Goal: Information Seeking & Learning: Find specific fact

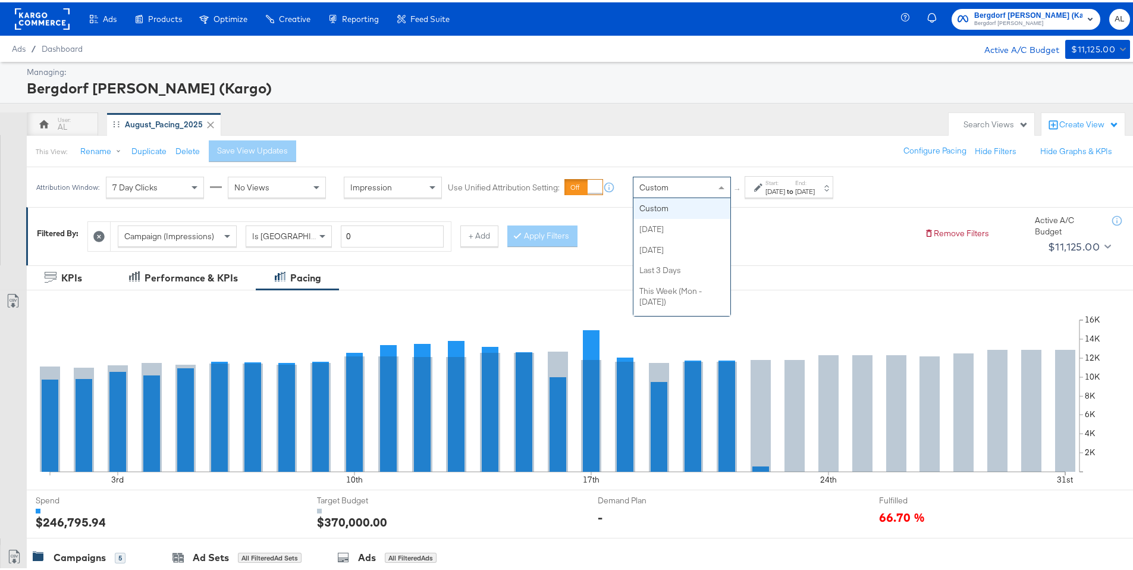
click at [703, 185] on div "Custom" at bounding box center [682, 185] width 97 height 20
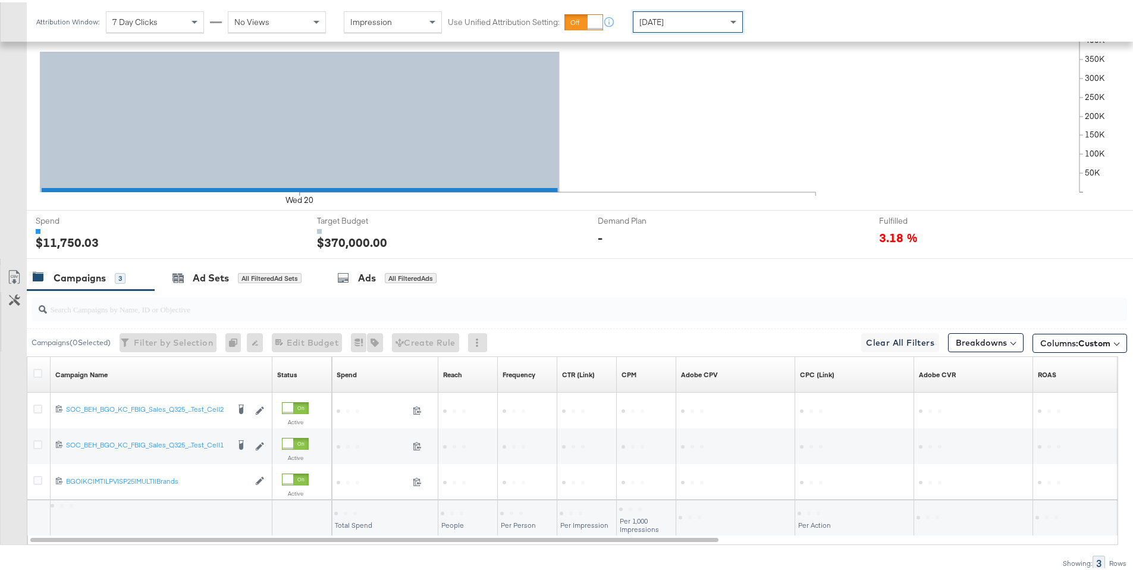
scroll to position [330, 0]
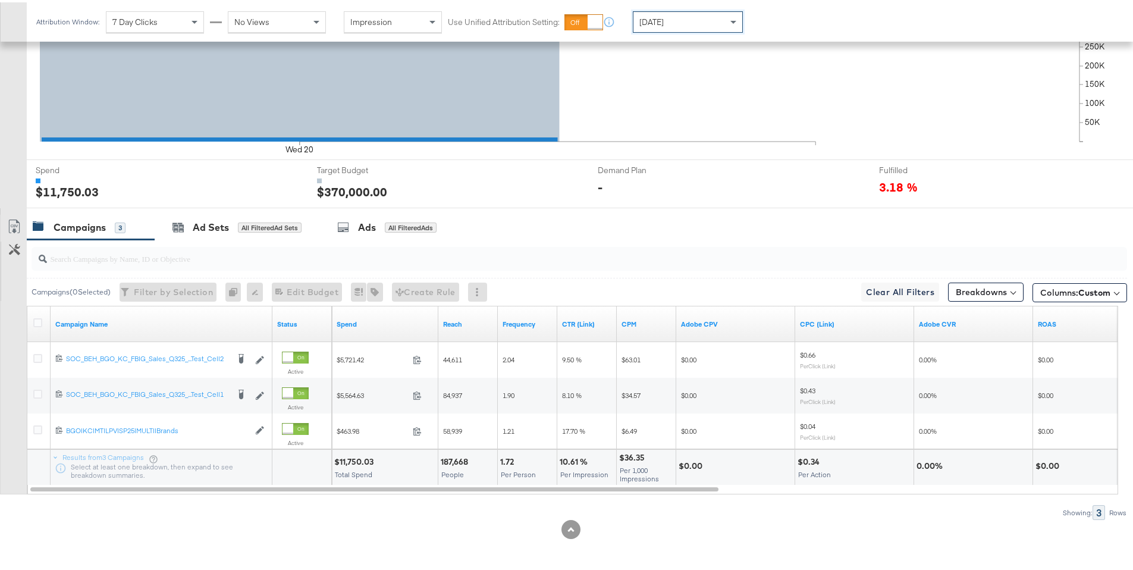
click at [357, 460] on div "$11,750.03" at bounding box center [355, 459] width 43 height 11
copy div "11,750.03"
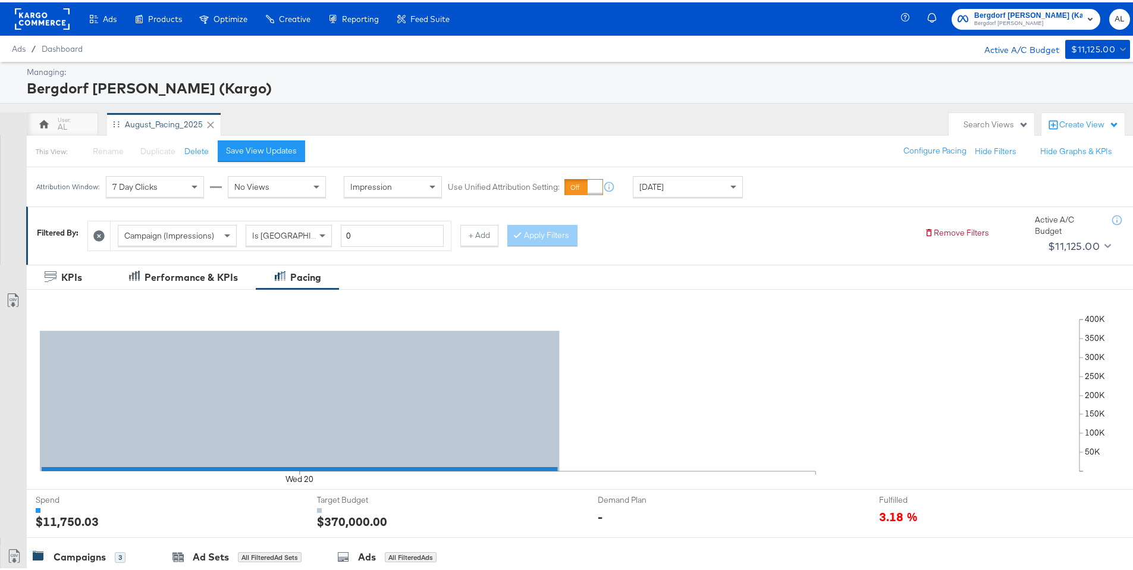
click at [35, 15] on rect at bounding box center [42, 16] width 55 height 21
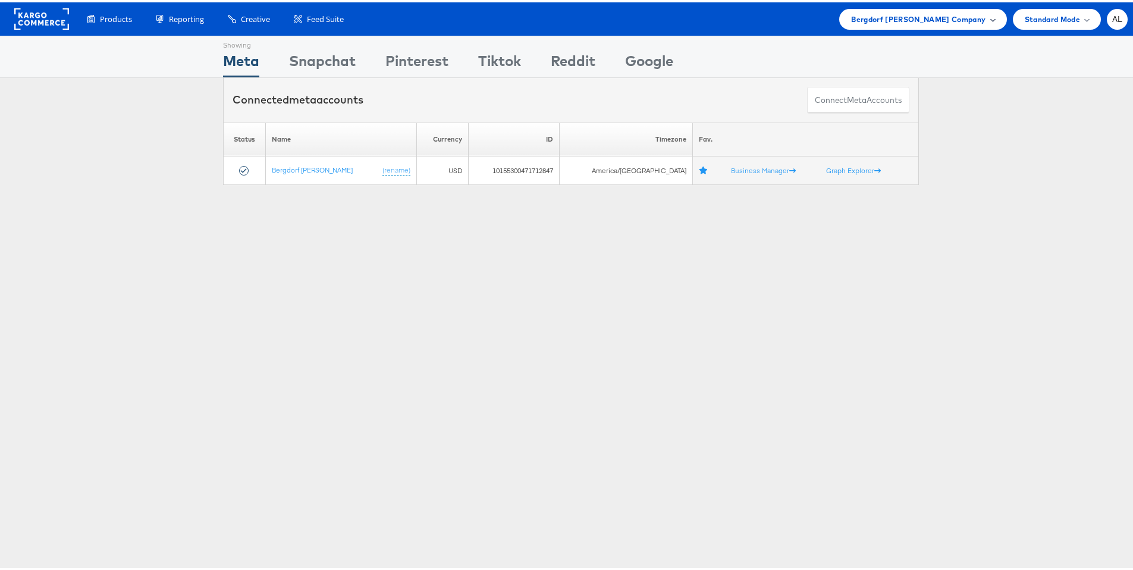
click at [933, 20] on span "Bergdorf Goodman Company" at bounding box center [918, 17] width 134 height 12
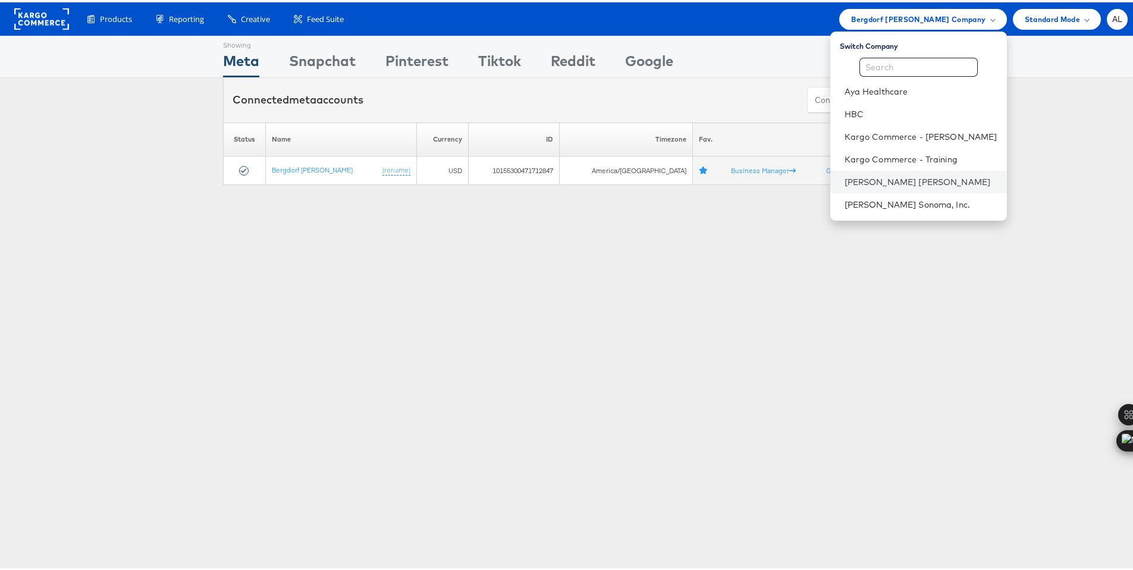
click at [900, 171] on li "Neiman Marcus" at bounding box center [918, 179] width 177 height 23
click at [864, 184] on link "Neiman Marcus" at bounding box center [921, 180] width 153 height 12
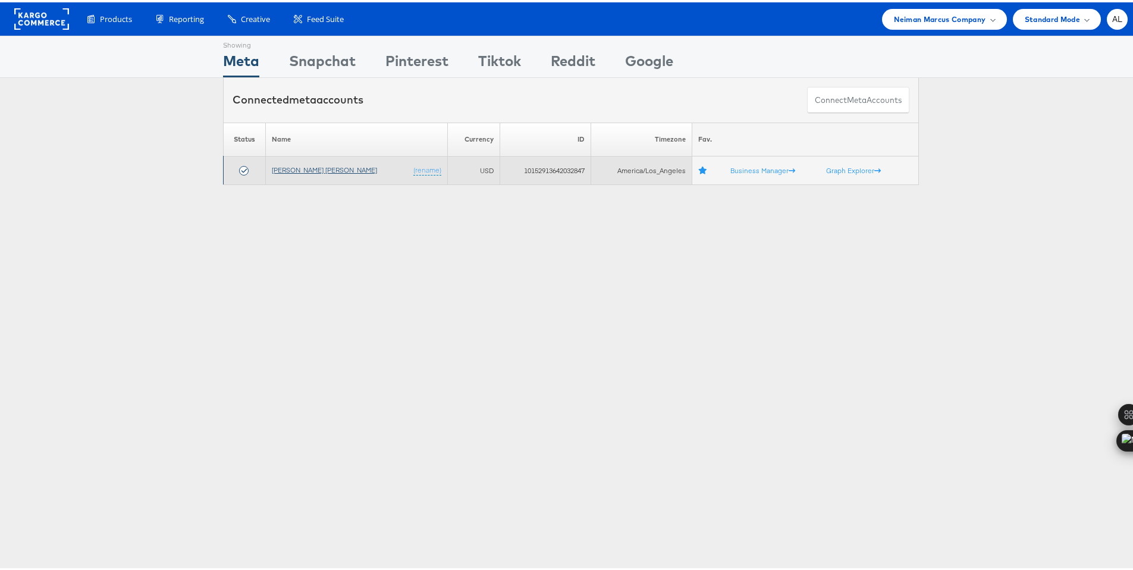
click at [294, 165] on link "Neiman Marcus" at bounding box center [324, 167] width 105 height 9
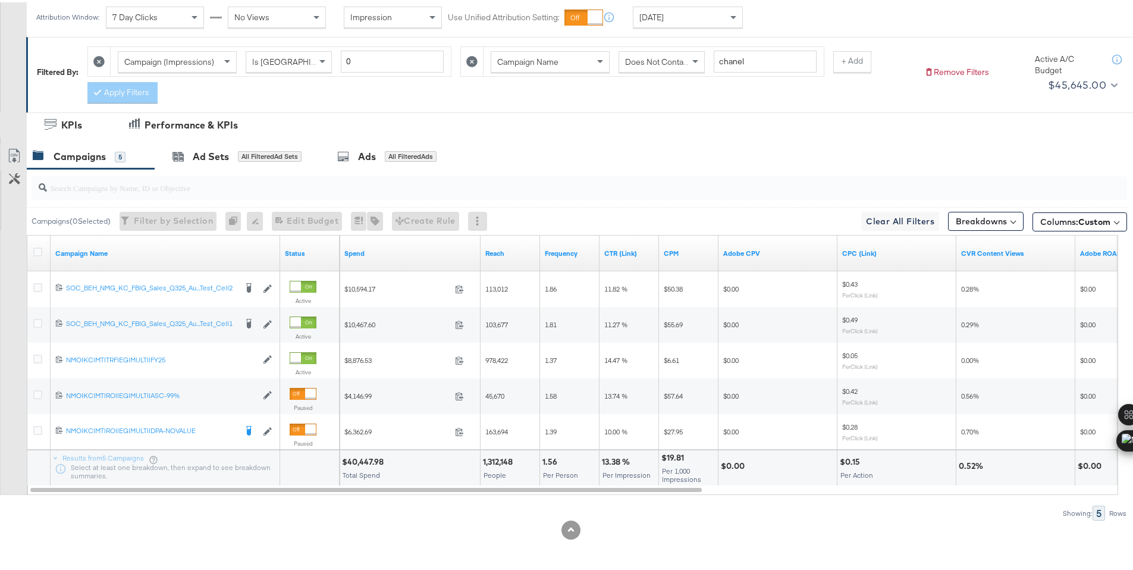
scroll to position [170, 0]
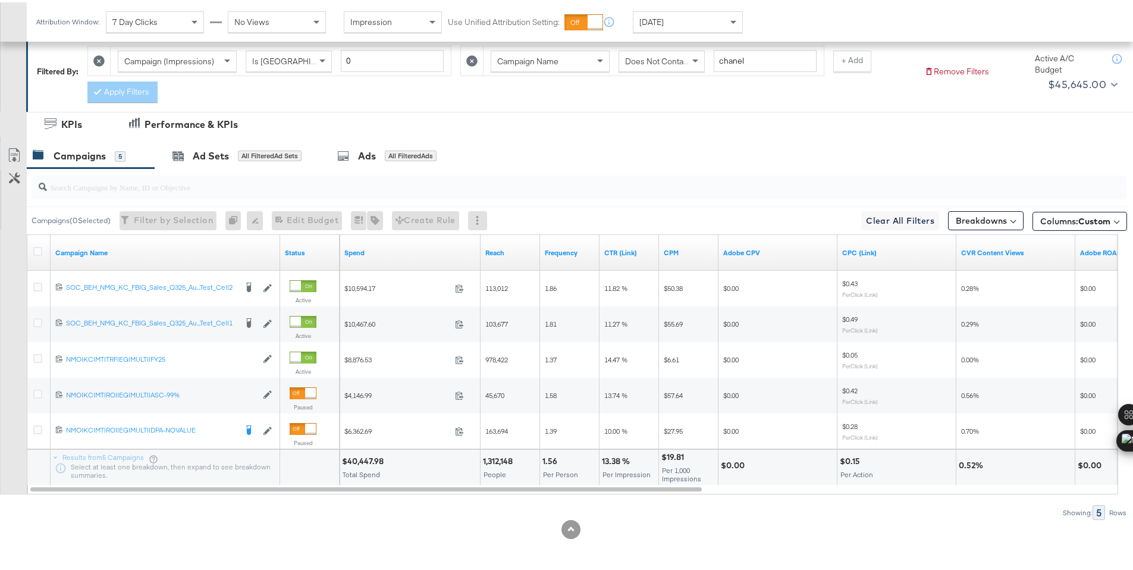
click at [371, 456] on div "$40,447.98" at bounding box center [364, 458] width 45 height 11
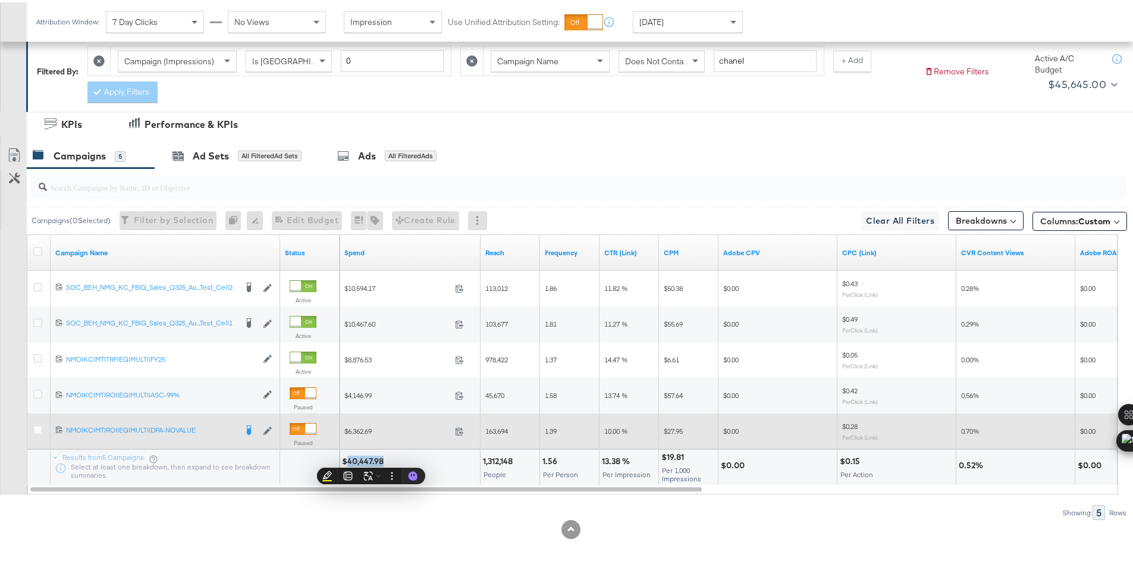
copy div "40,447.98"
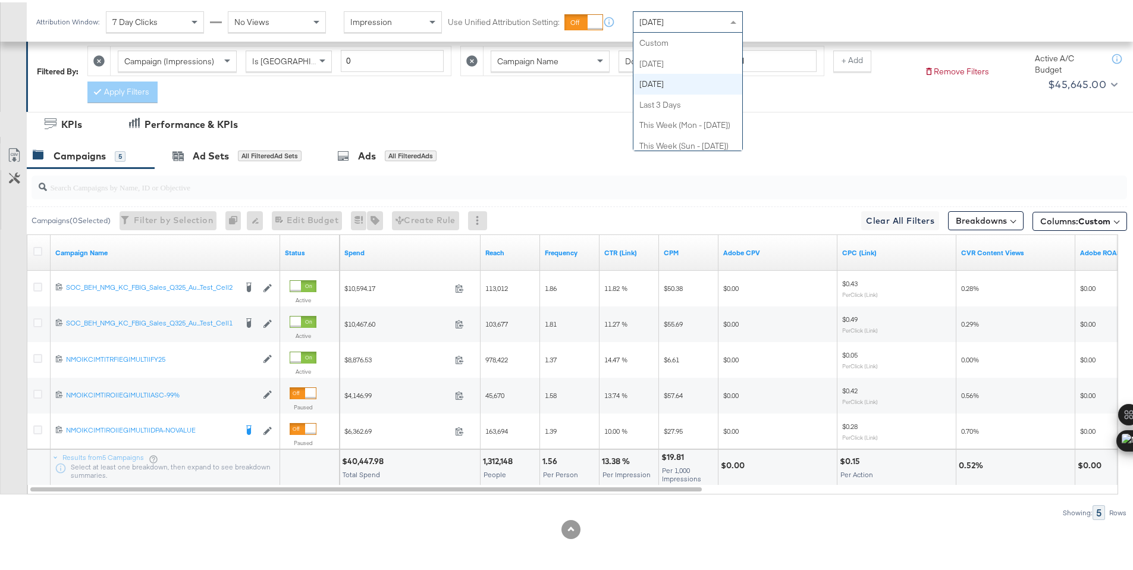
click at [664, 24] on span "[DATE]" at bounding box center [652, 19] width 24 height 11
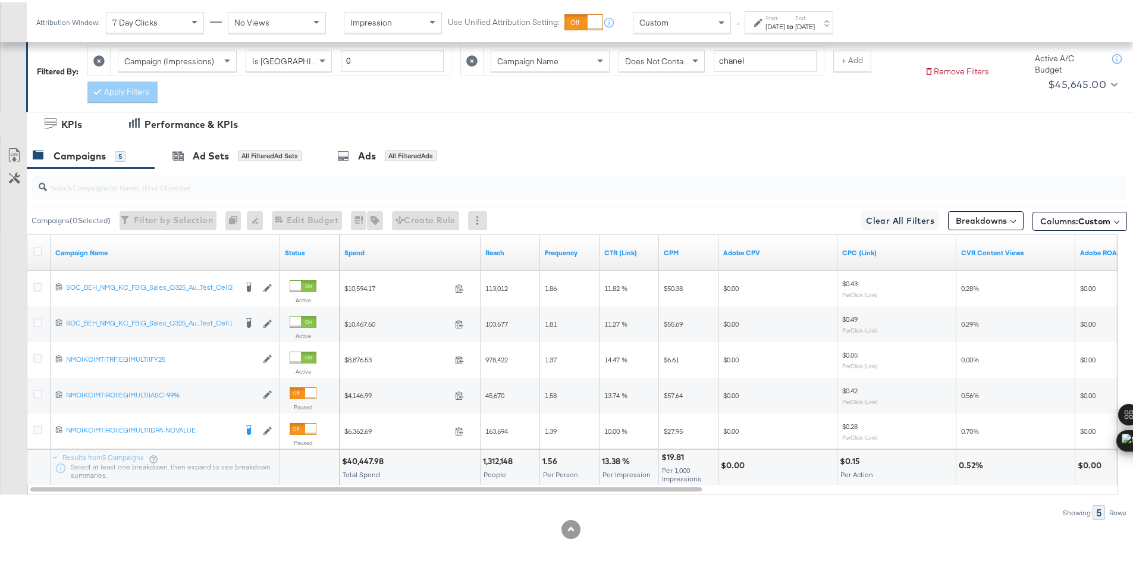
click at [760, 27] on div "Start: Aug 21st 2025 to End: Aug 21st 2025" at bounding box center [784, 20] width 61 height 17
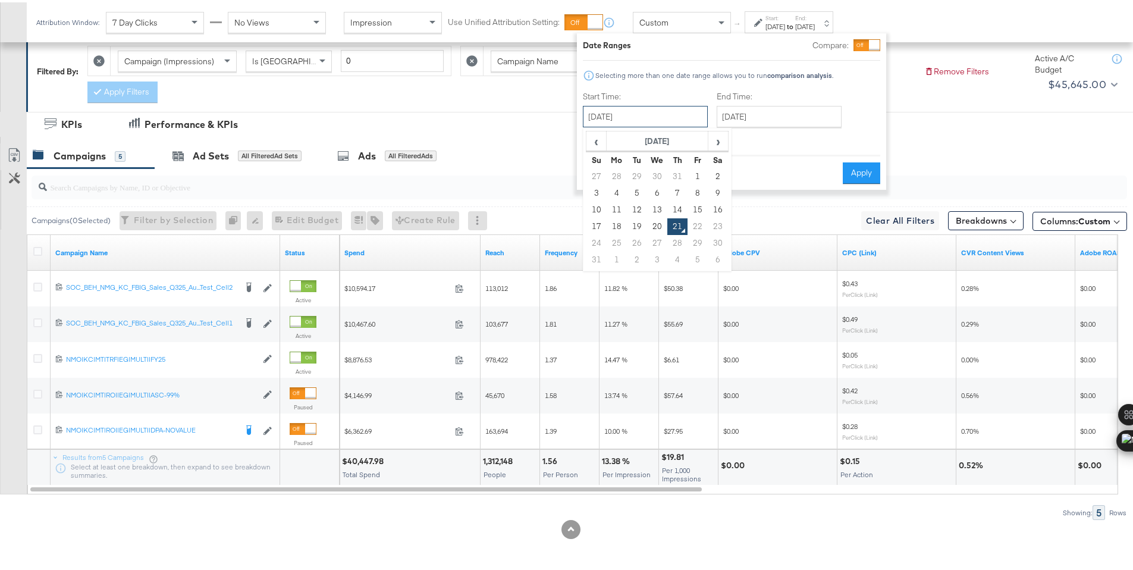
click at [701, 117] on input "August 21st 2025" at bounding box center [645, 114] width 125 height 21
click at [662, 224] on td "20" at bounding box center [657, 224] width 20 height 17
type input "August 20th 2025"
click at [731, 120] on input "August 21st 2025" at bounding box center [779, 114] width 125 height 21
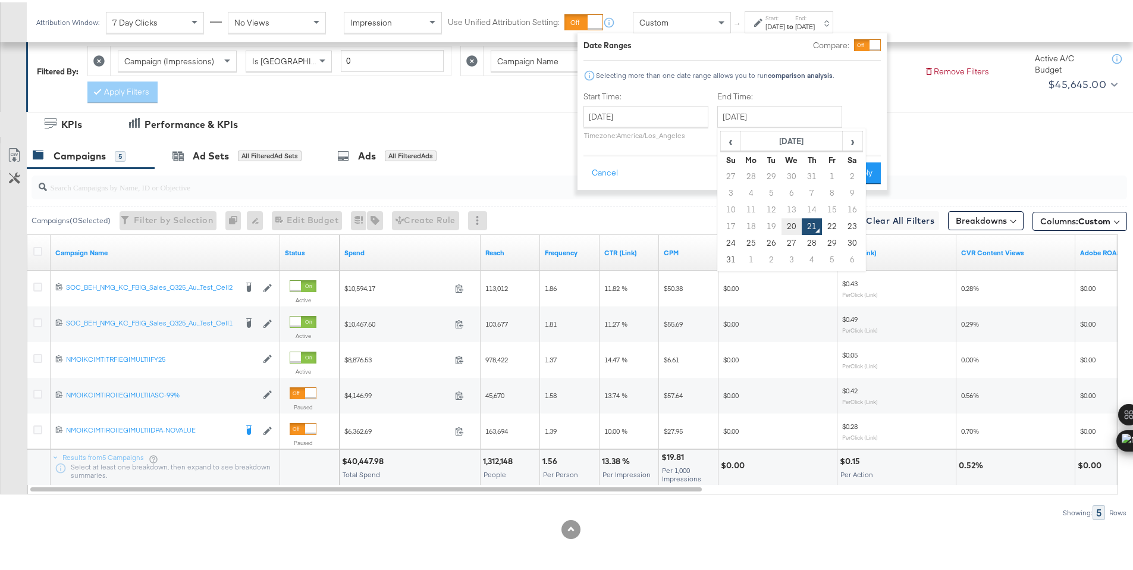
click at [786, 220] on td "20" at bounding box center [792, 224] width 20 height 17
type input "August 20th 2025"
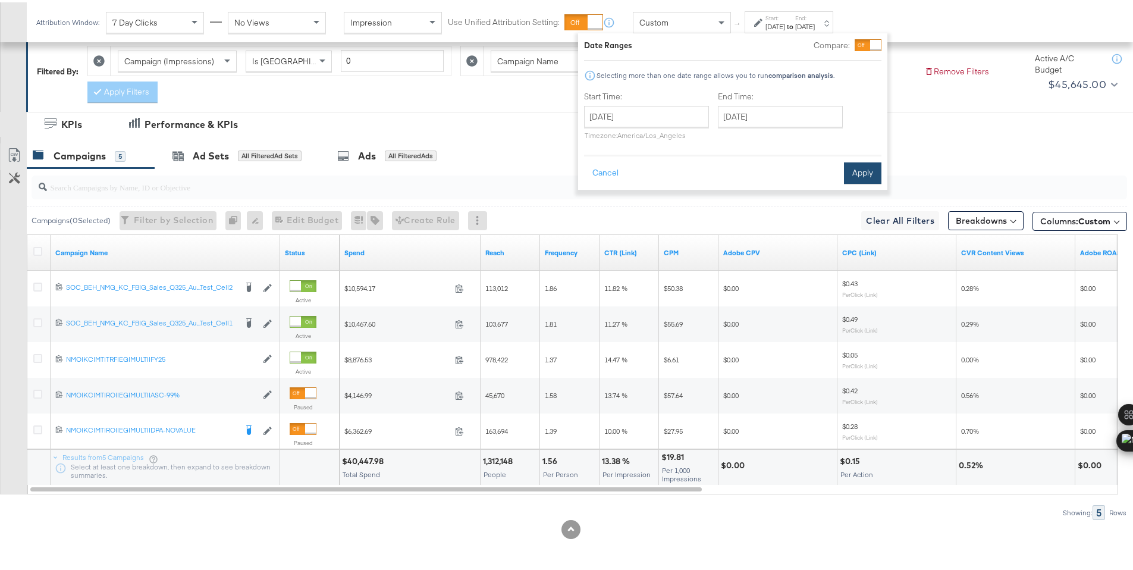
click at [857, 173] on button "Apply" at bounding box center [862, 170] width 37 height 21
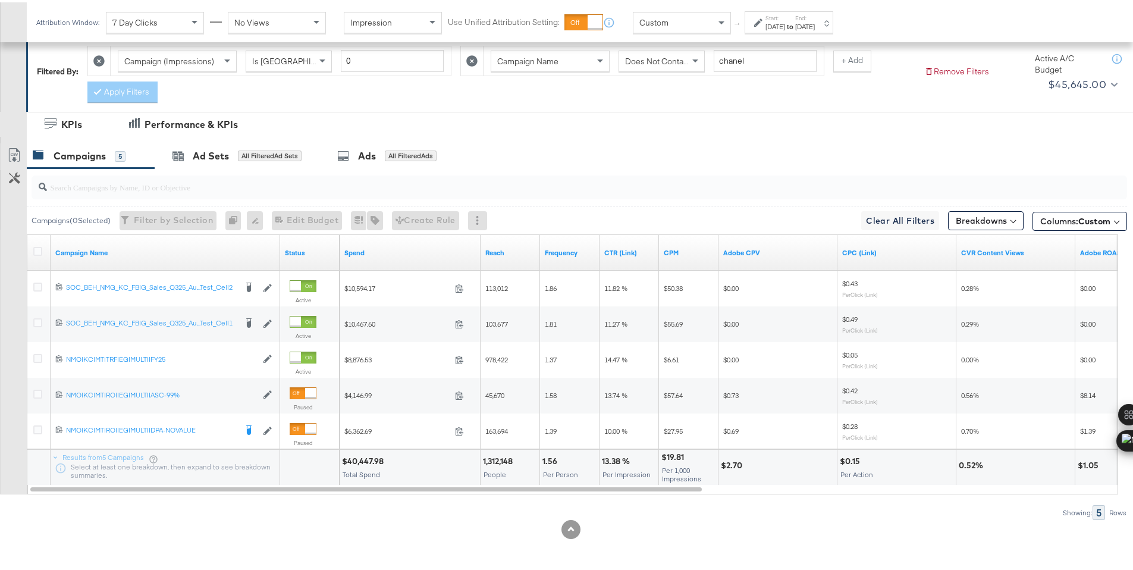
click at [697, 22] on div "Custom" at bounding box center [682, 20] width 97 height 20
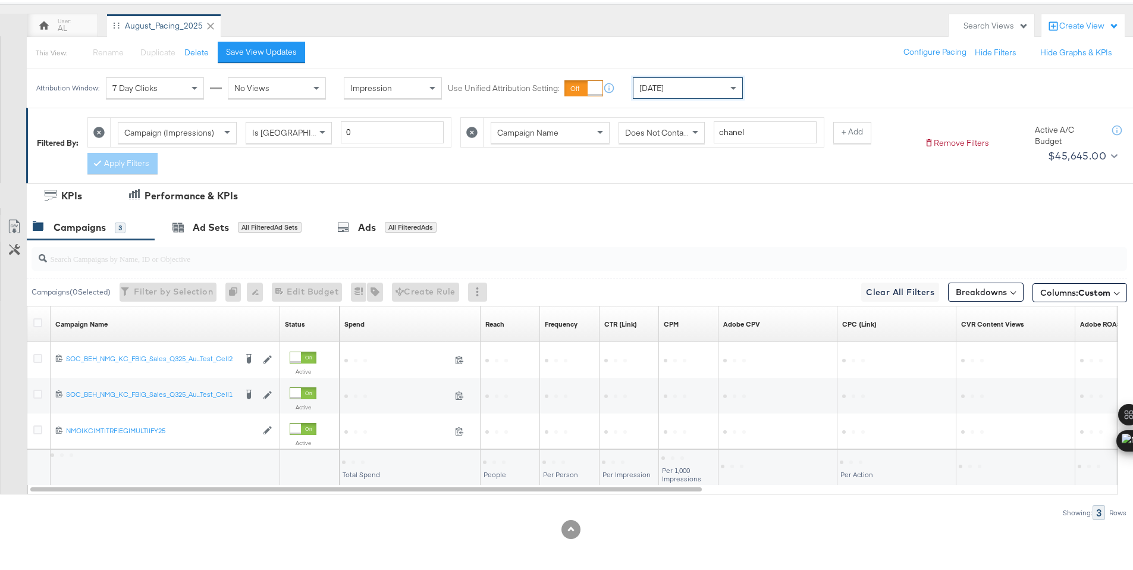
scroll to position [99, 0]
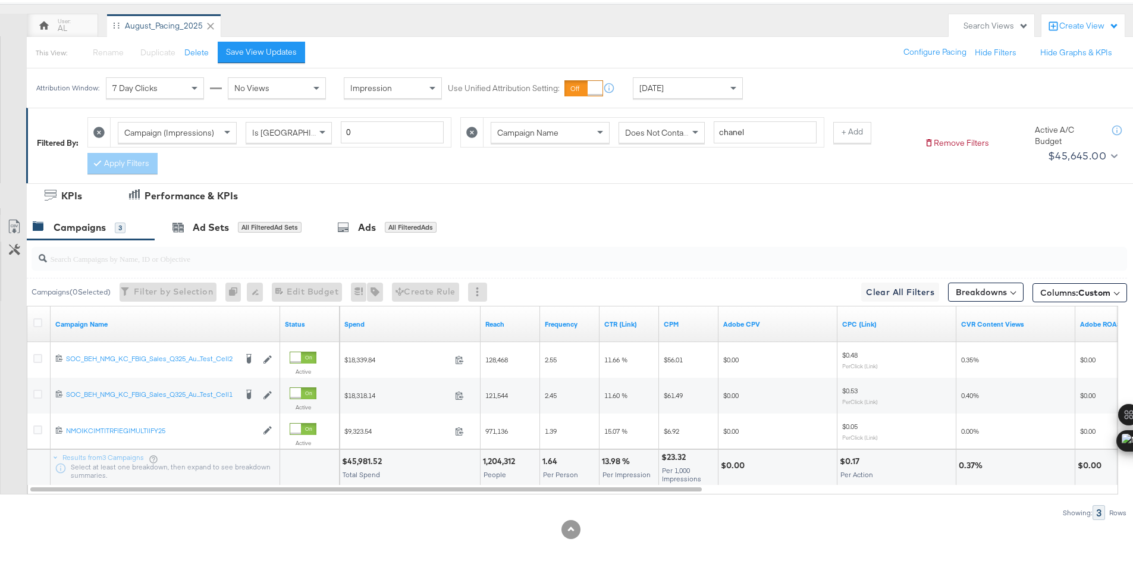
click at [361, 460] on div "$45,981.52" at bounding box center [363, 458] width 43 height 11
copy div "45,981.52"
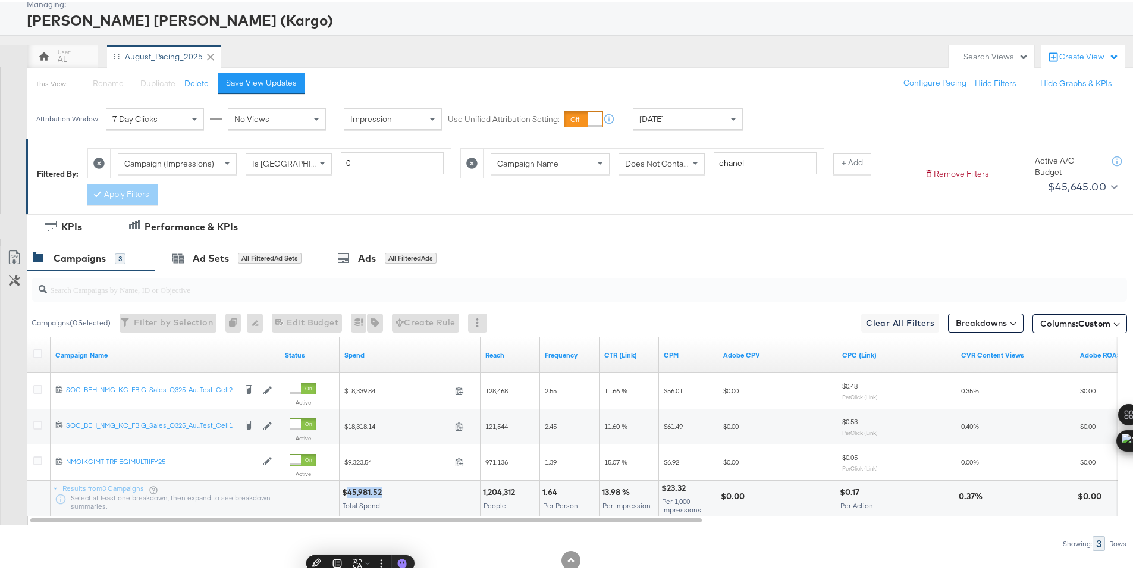
scroll to position [0, 0]
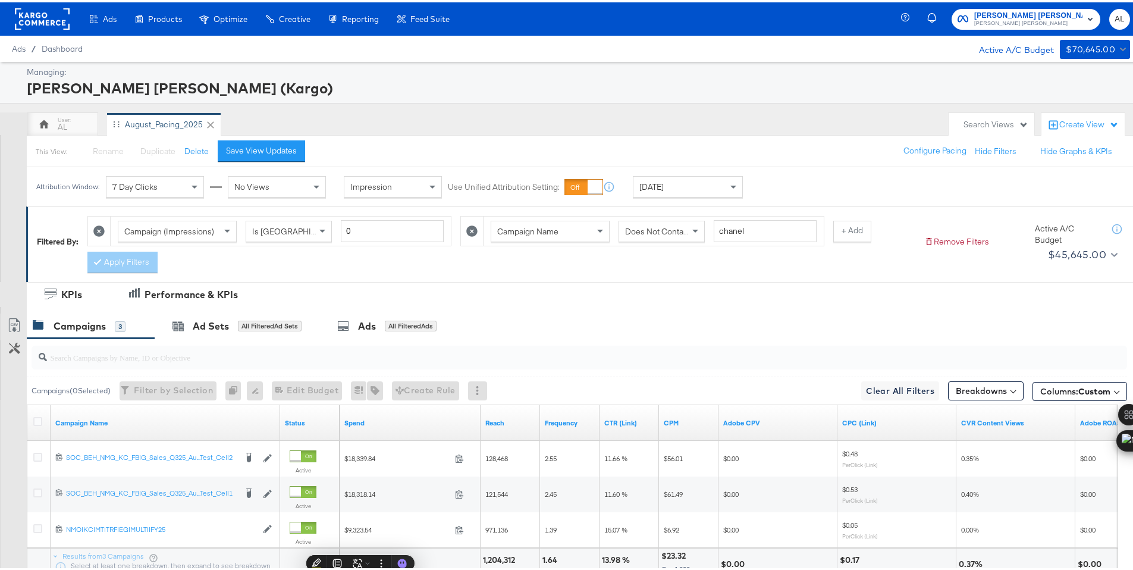
click at [48, 18] on rect at bounding box center [42, 16] width 55 height 21
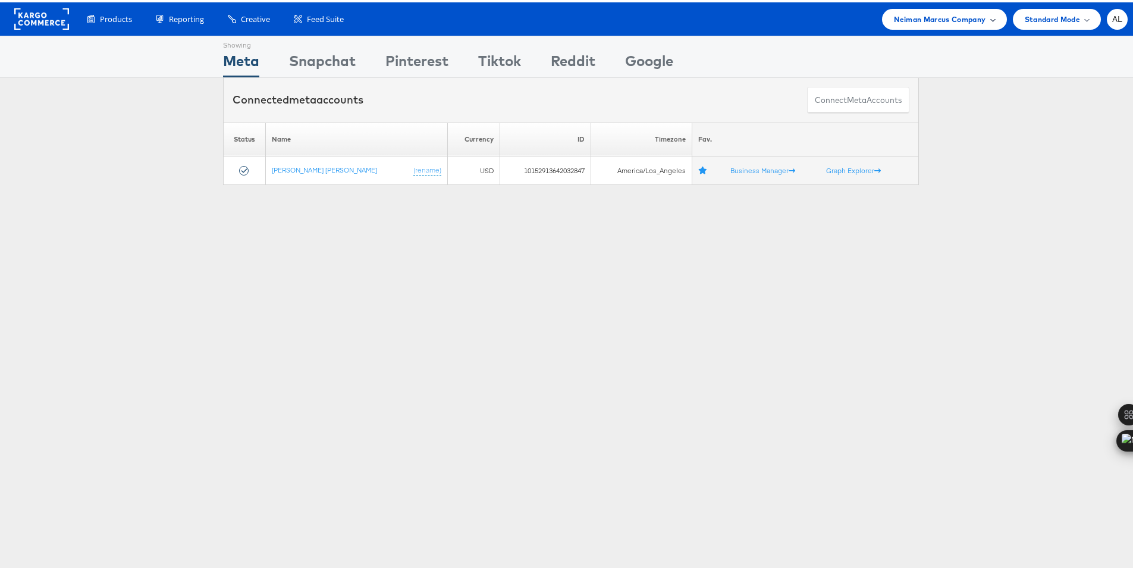
click at [944, 18] on span "Neiman Marcus Company" at bounding box center [940, 17] width 92 height 12
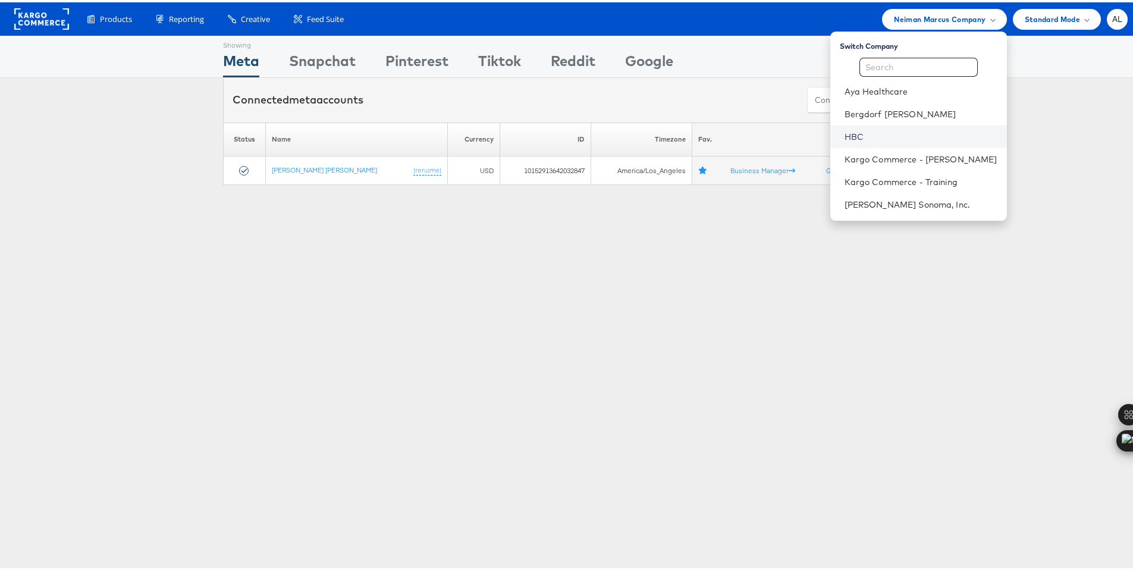
click at [902, 130] on link "HBC" at bounding box center [921, 135] width 153 height 12
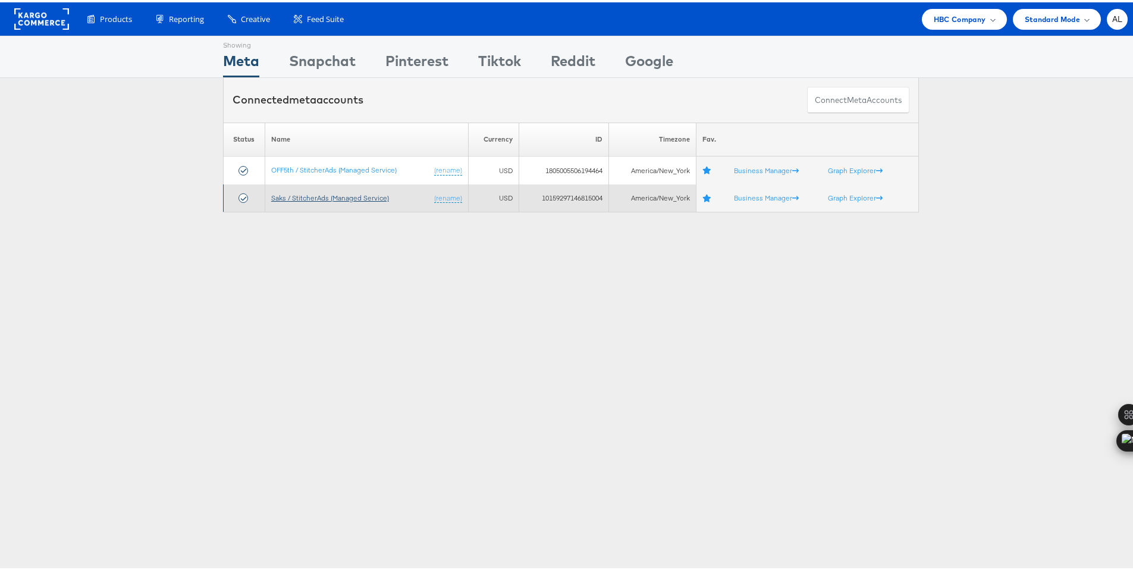
click at [306, 198] on link "Saks / StitcherAds (Managed Service)" at bounding box center [330, 195] width 118 height 9
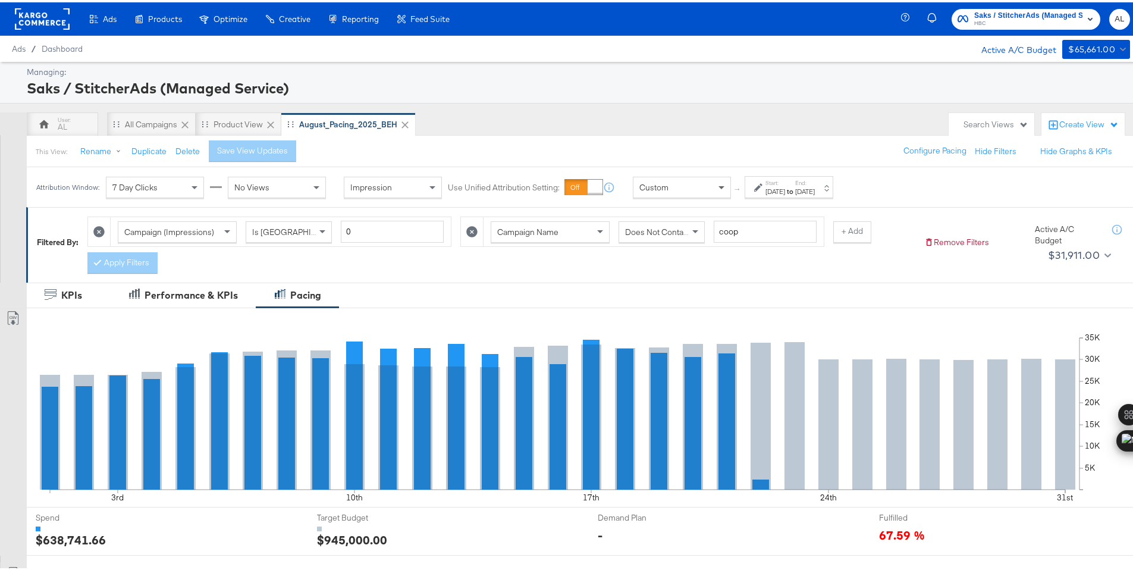
click at [720, 189] on span at bounding box center [723, 185] width 15 height 20
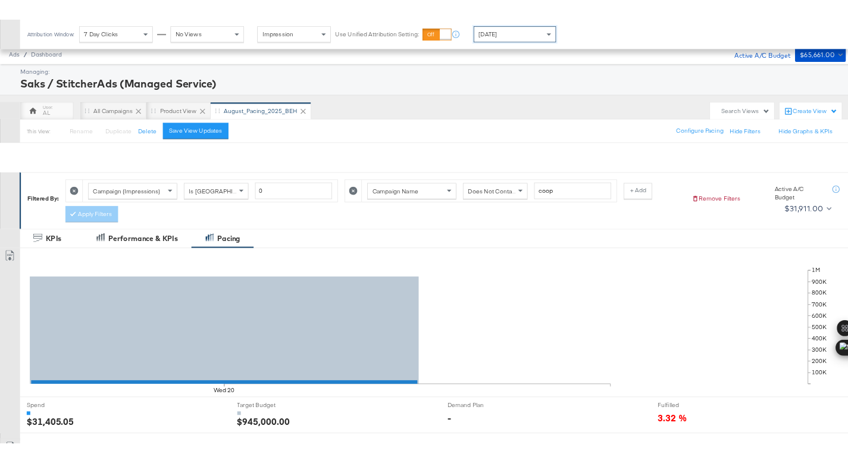
scroll to position [347, 0]
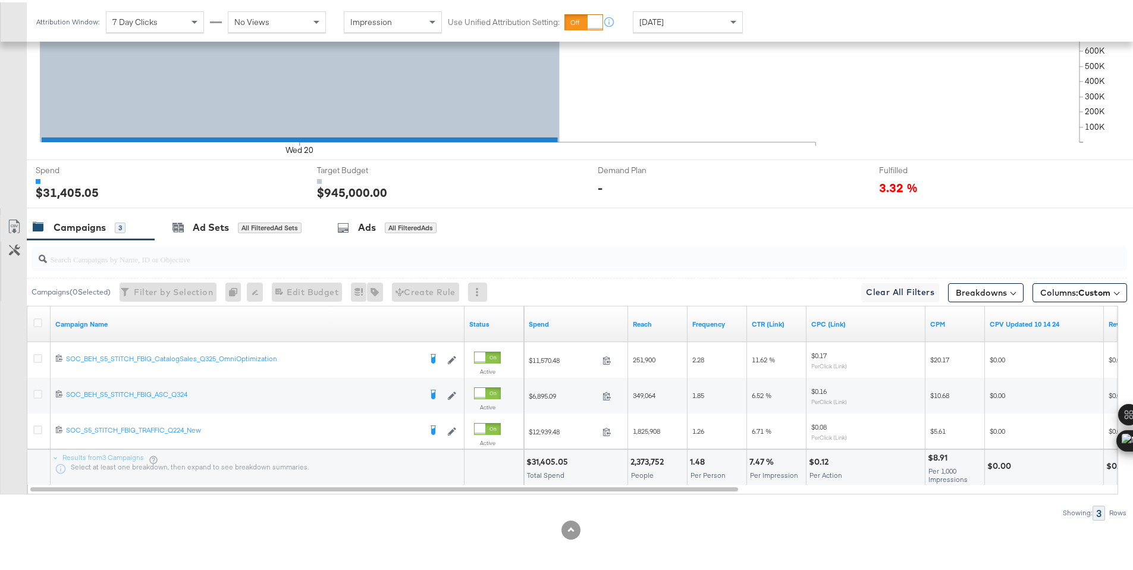
click at [546, 457] on div "$31,405.05" at bounding box center [548, 459] width 45 height 11
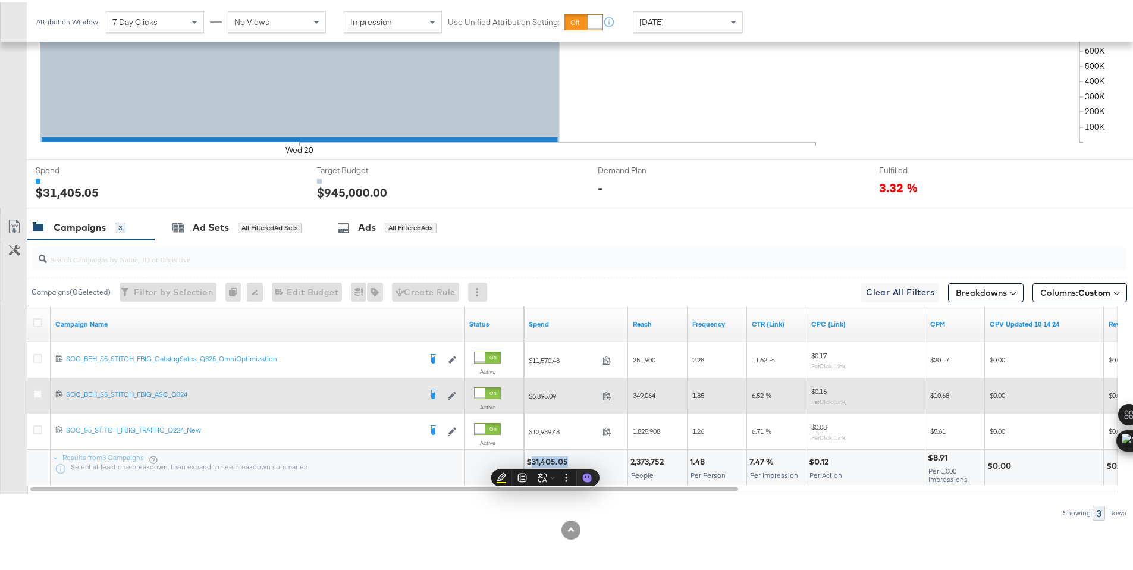
copy div "31,405.05"
